Goal: Task Accomplishment & Management: Use online tool/utility

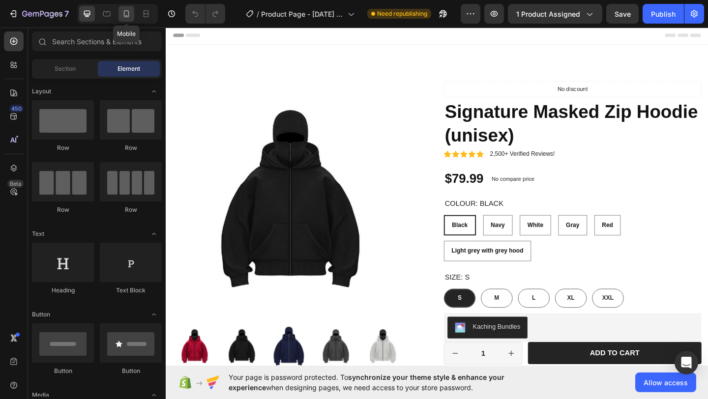
click at [131, 21] on div at bounding box center [126, 14] width 16 height 16
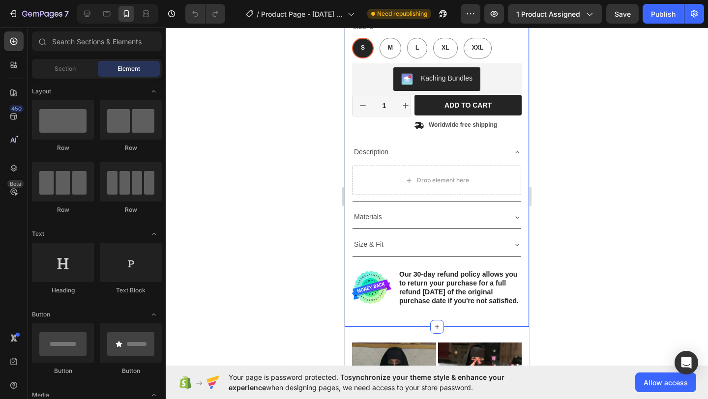
click at [513, 148] on icon at bounding box center [517, 152] width 8 height 8
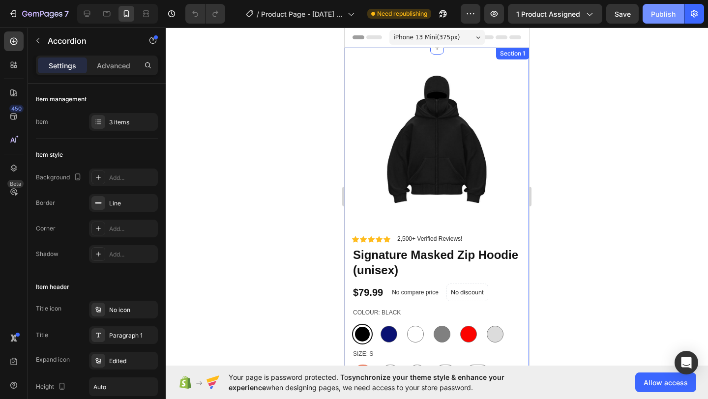
click at [657, 14] on div "Publish" at bounding box center [663, 14] width 25 height 10
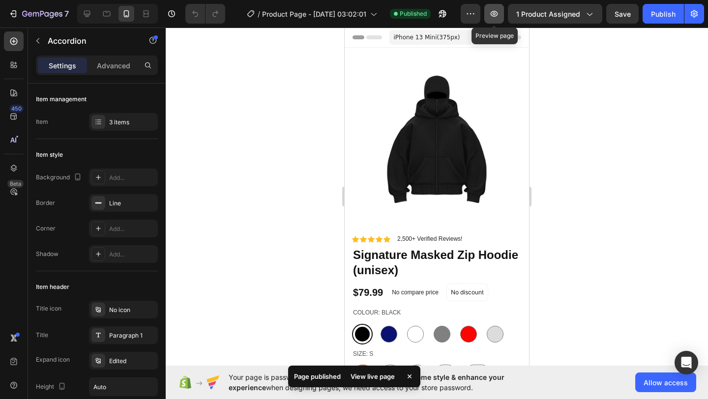
click at [499, 21] on button "button" at bounding box center [494, 14] width 20 height 20
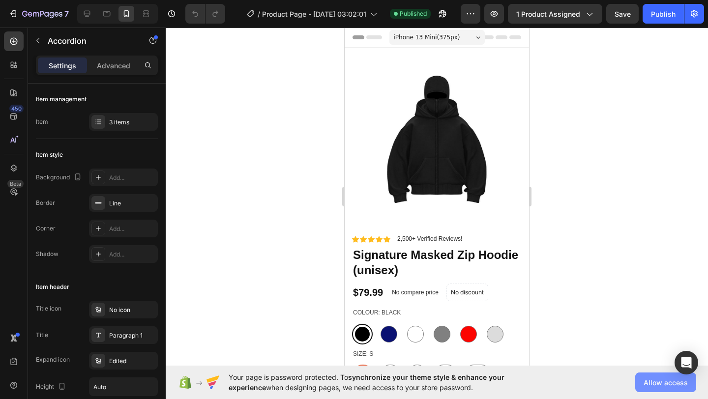
click at [666, 385] on span "Allow access" at bounding box center [666, 383] width 44 height 10
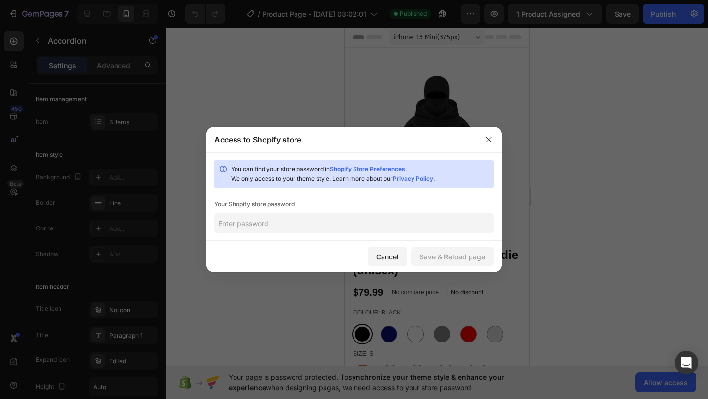
click at [367, 220] on input "text" at bounding box center [353, 223] width 279 height 20
type input "leocat"
click at [445, 255] on div "Save & Reload page" at bounding box center [452, 257] width 66 height 10
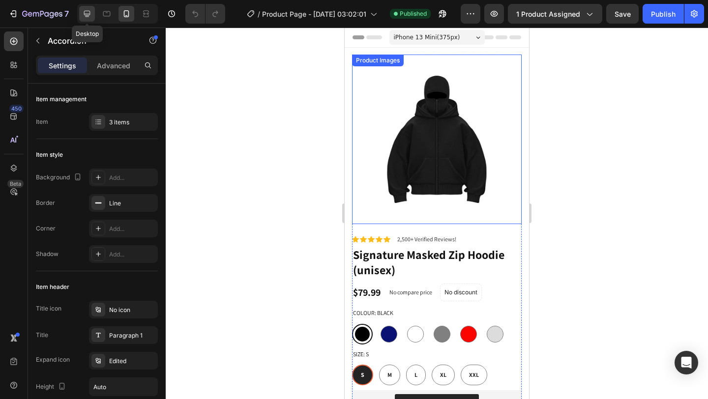
click at [85, 10] on icon at bounding box center [87, 14] width 10 height 10
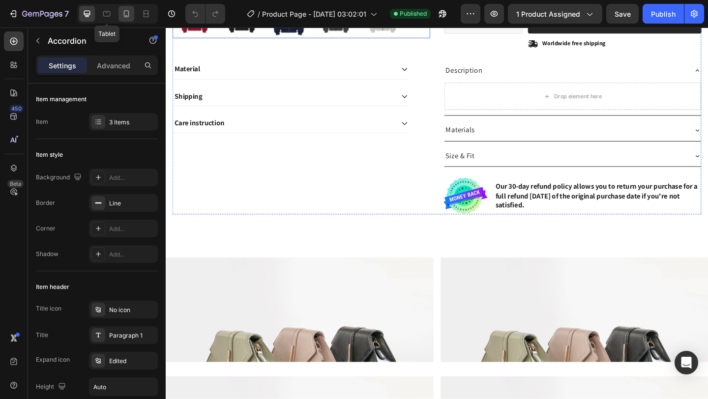
click at [125, 12] on icon at bounding box center [126, 14] width 10 height 10
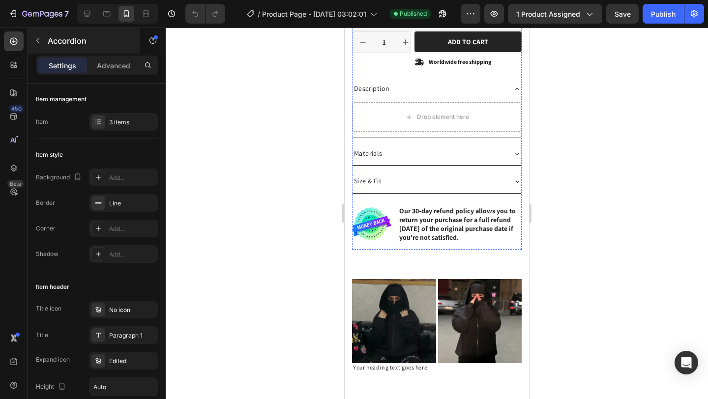
scroll to position [564, 0]
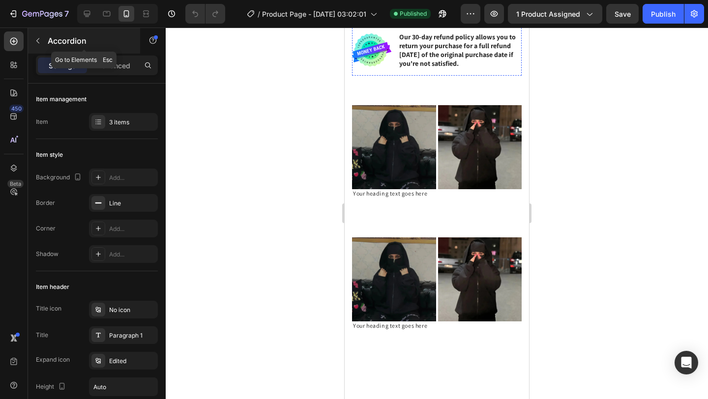
click at [36, 40] on icon "button" at bounding box center [38, 41] width 8 height 8
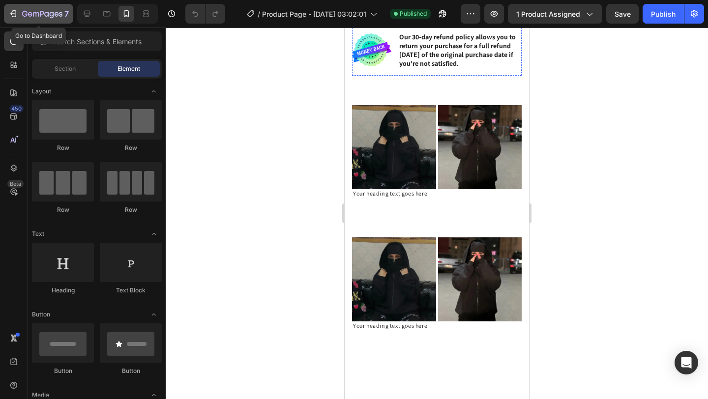
click at [17, 14] on icon "button" at bounding box center [13, 14] width 10 height 10
